Goal: Information Seeking & Learning: Learn about a topic

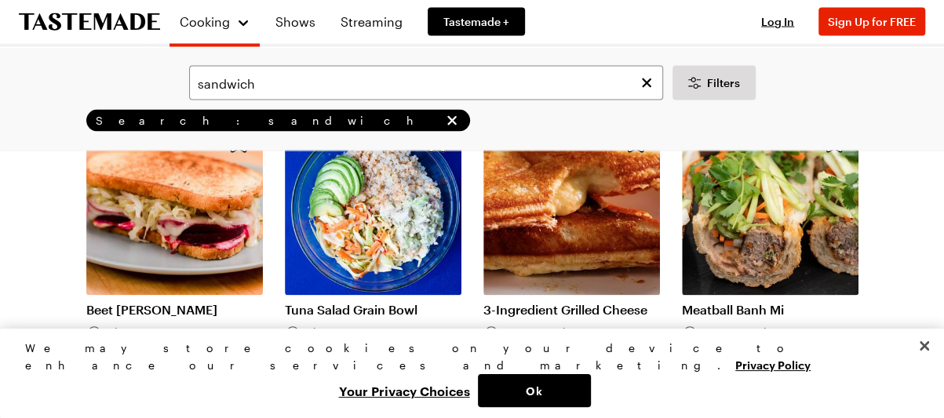
scroll to position [1727, 0]
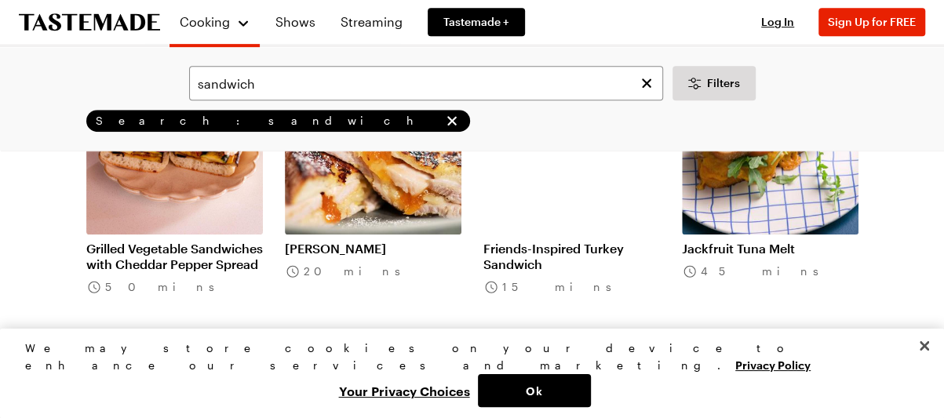
scroll to position [3611, 0]
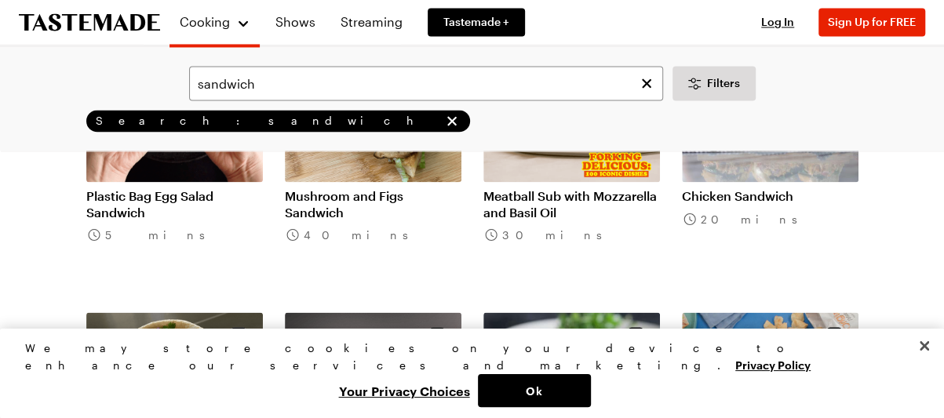
scroll to position [4710, 0]
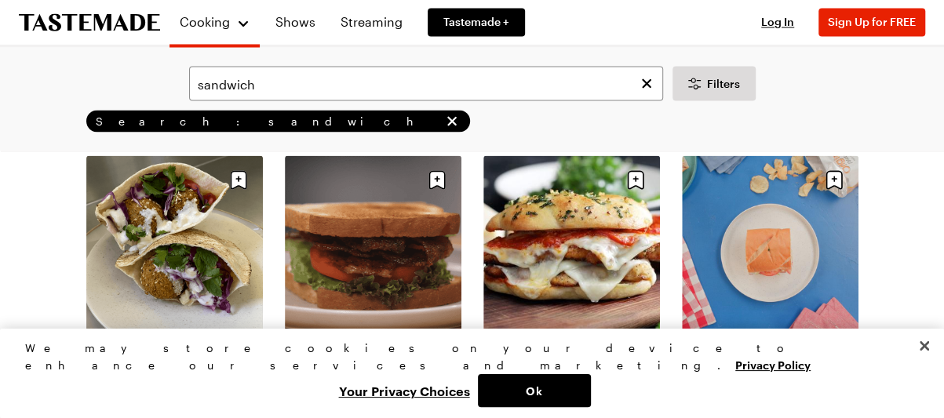
click at [564, 63] on link "Meatball Sub with Mozzarella and Basil Oil" at bounding box center [572, 46] width 177 height 31
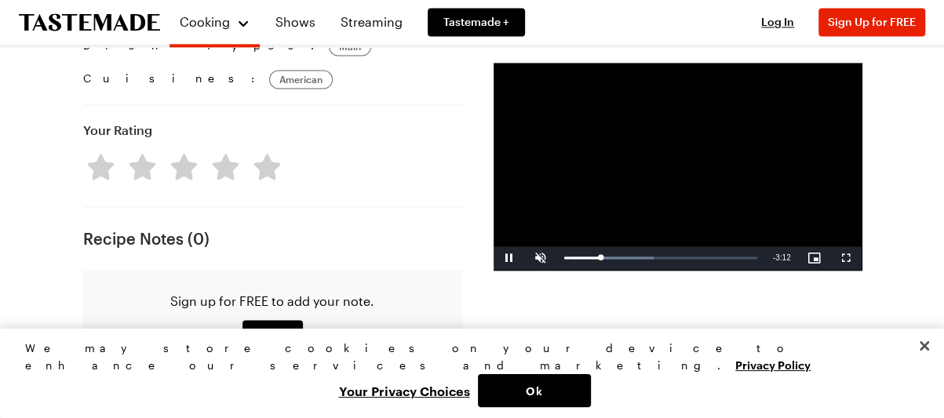
scroll to position [1256, 0]
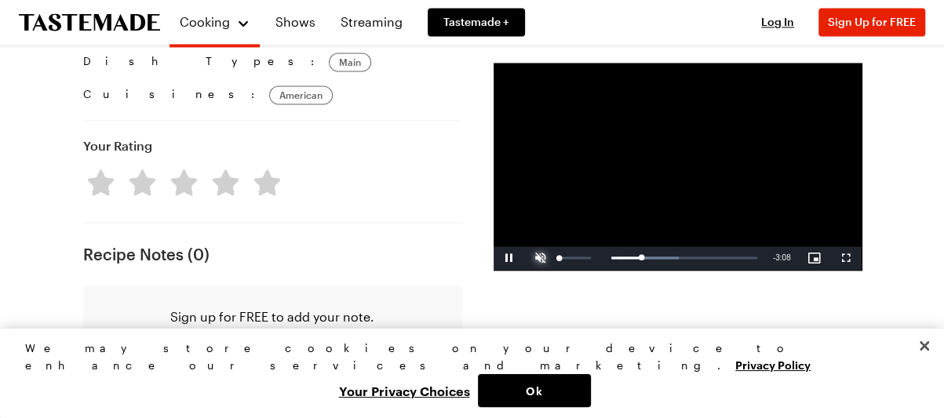
click at [537, 258] on span "Video Player" at bounding box center [540, 258] width 31 height 0
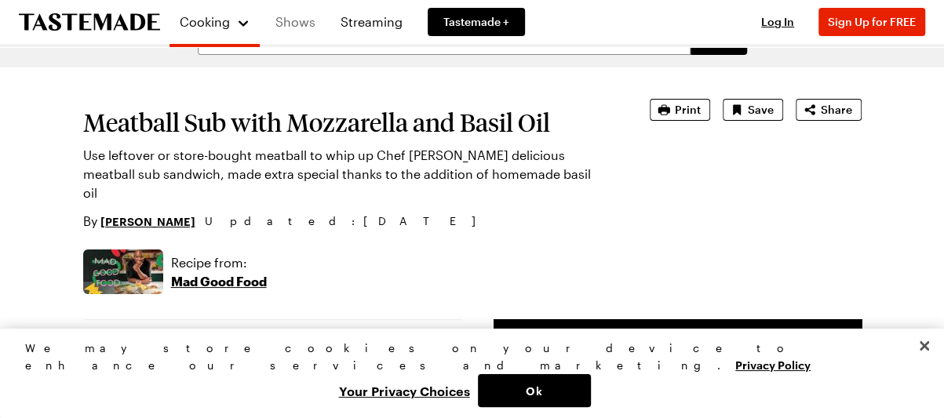
scroll to position [0, 0]
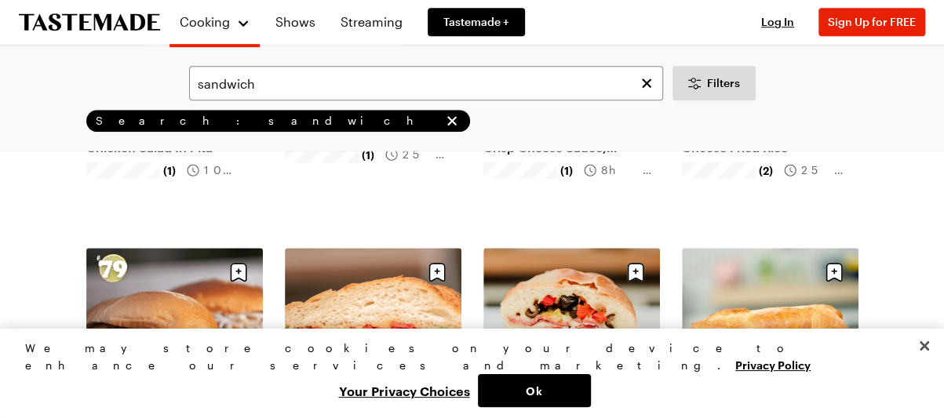
scroll to position [628, 0]
